Goal: Task Accomplishment & Management: Manage account settings

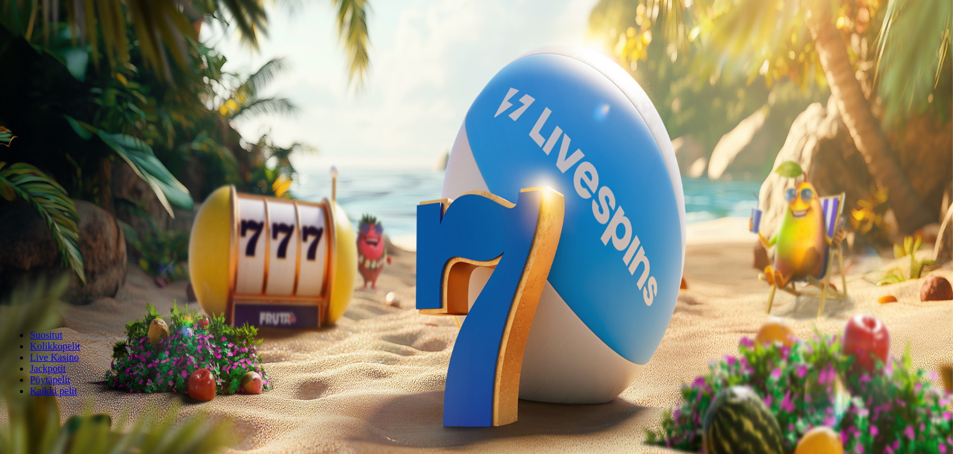
click at [79, 50] on span "Kirjaudu" at bounding box center [86, 44] width 31 height 9
click at [38, 50] on span "Talletus" at bounding box center [24, 44] width 28 height 9
click at [71, 50] on span "Kirjaudu" at bounding box center [86, 44] width 31 height 9
click at [38, 50] on span "Talletus" at bounding box center [24, 44] width 28 height 9
click at [77, 50] on span "Kirjaudu" at bounding box center [86, 44] width 31 height 9
